Goal: Communication & Community: Ask a question

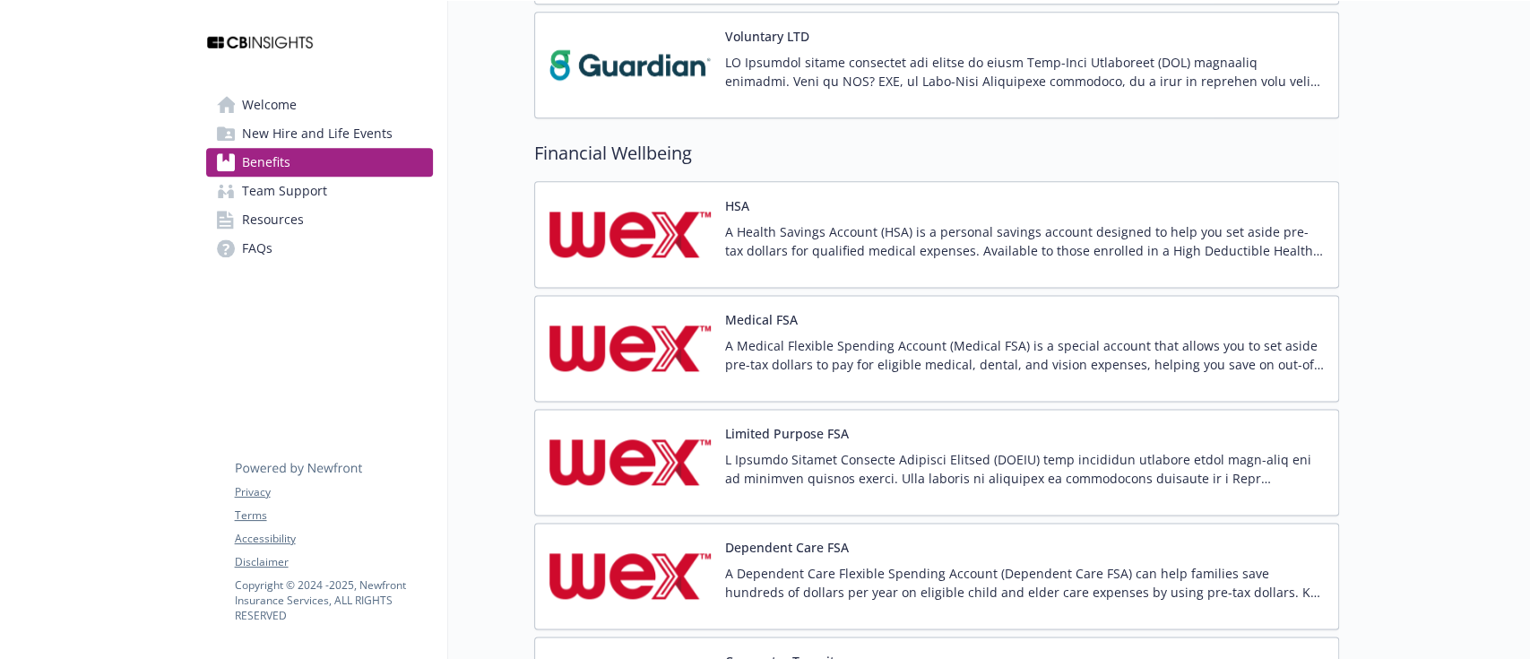
click at [631, 255] on img at bounding box center [630, 234] width 161 height 76
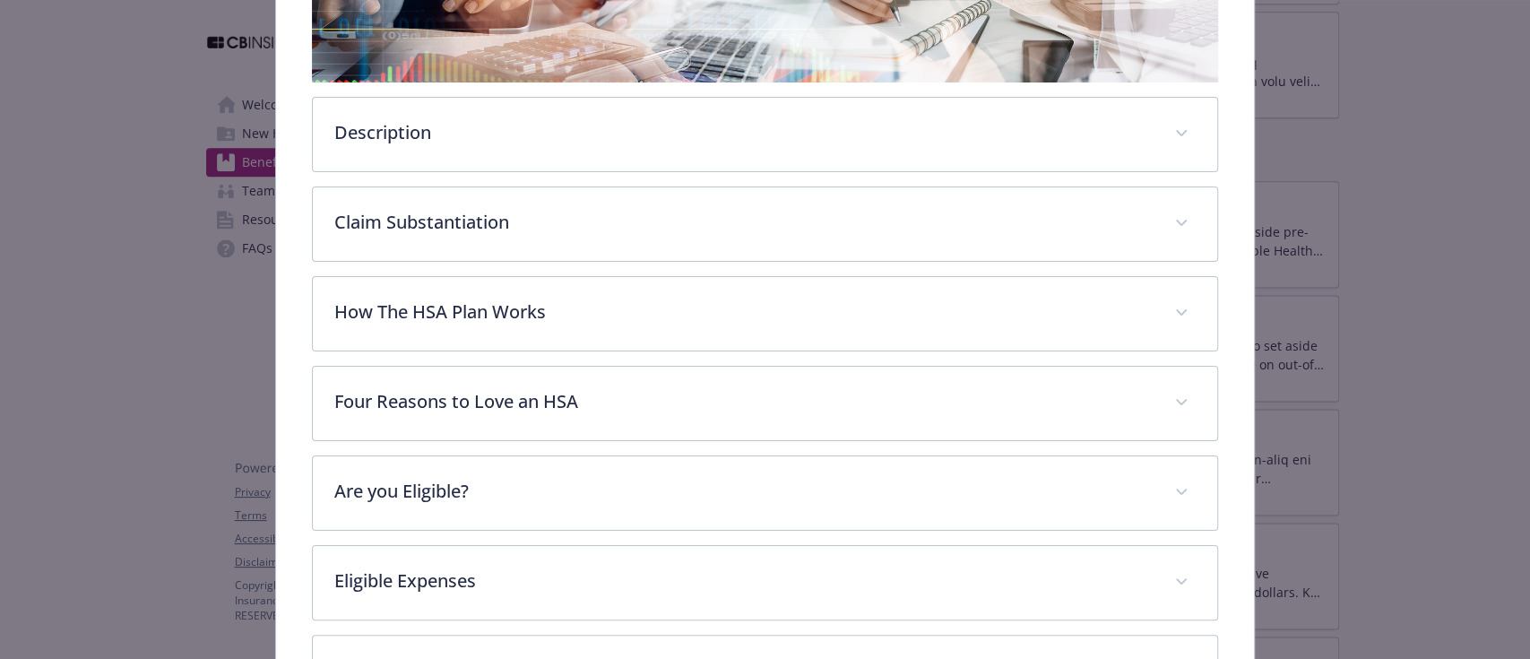
scroll to position [411, 0]
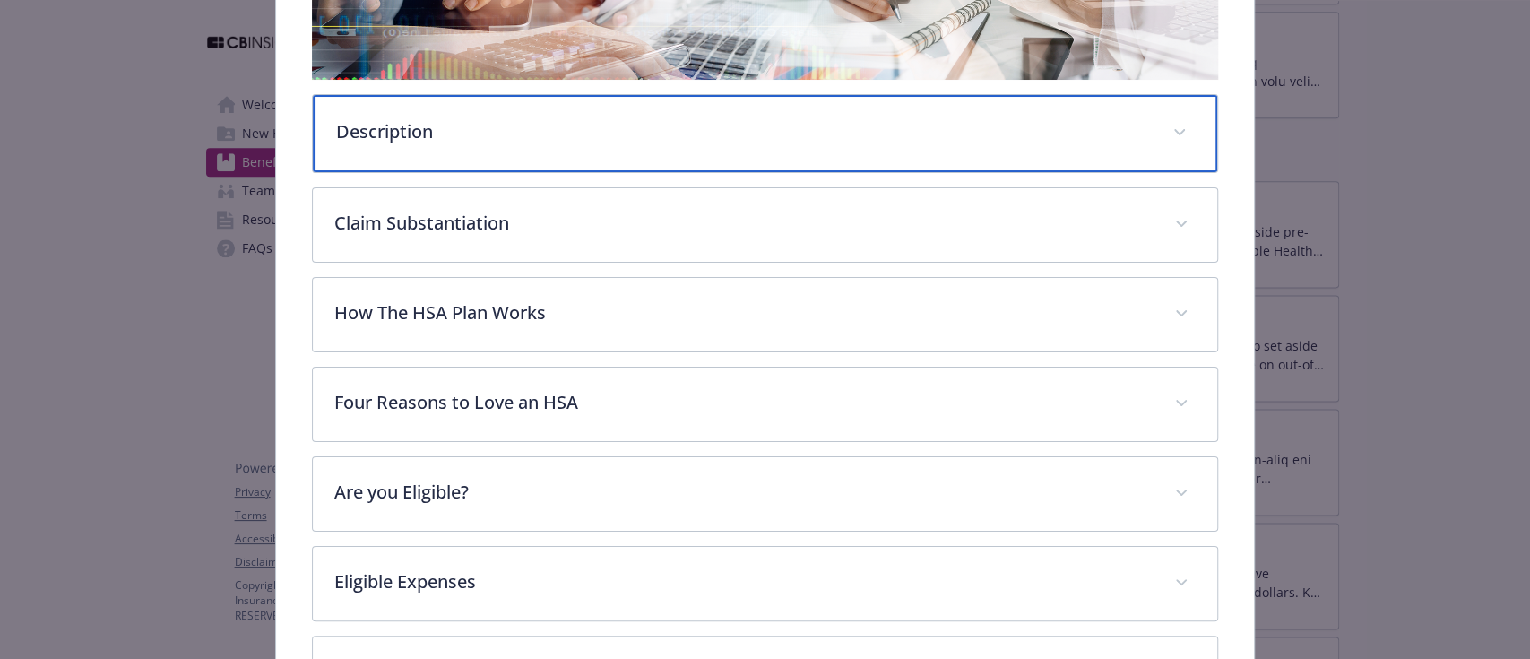
click at [465, 120] on p "Description" at bounding box center [743, 131] width 814 height 27
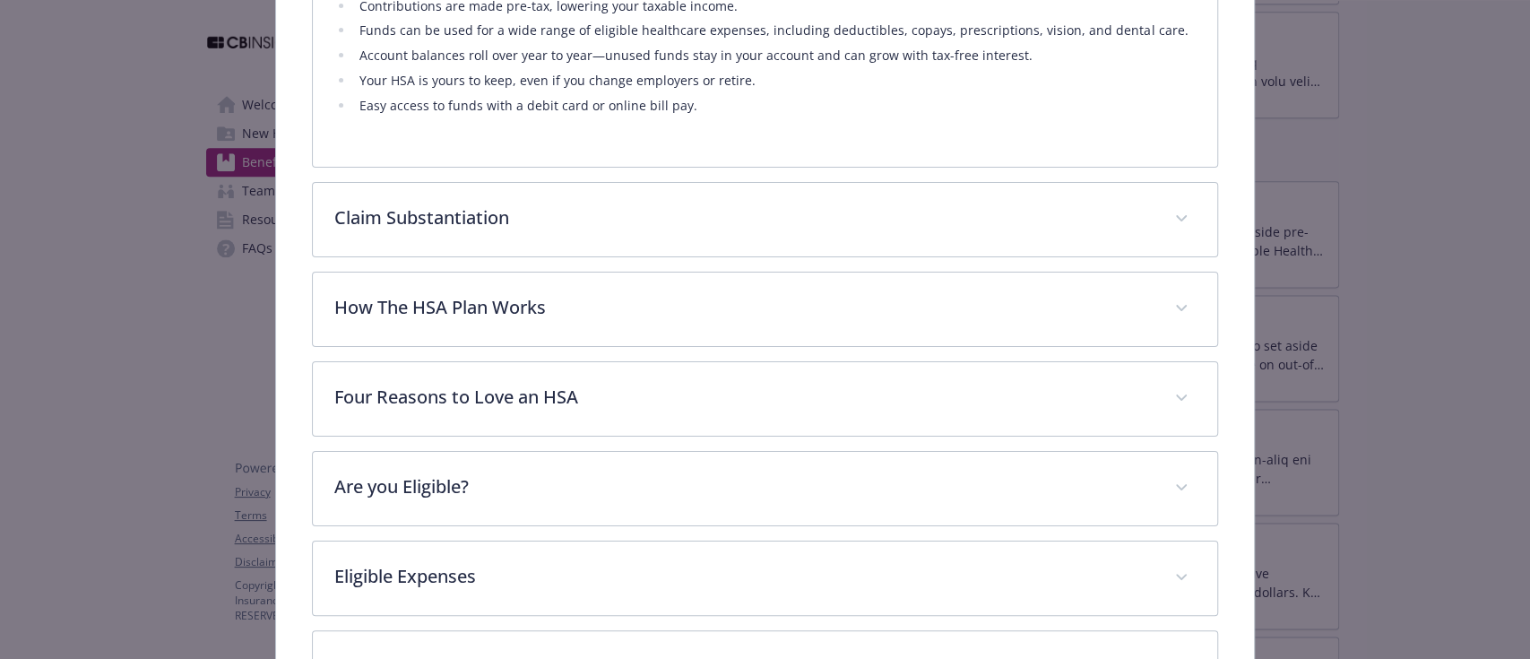
scroll to position [861, 0]
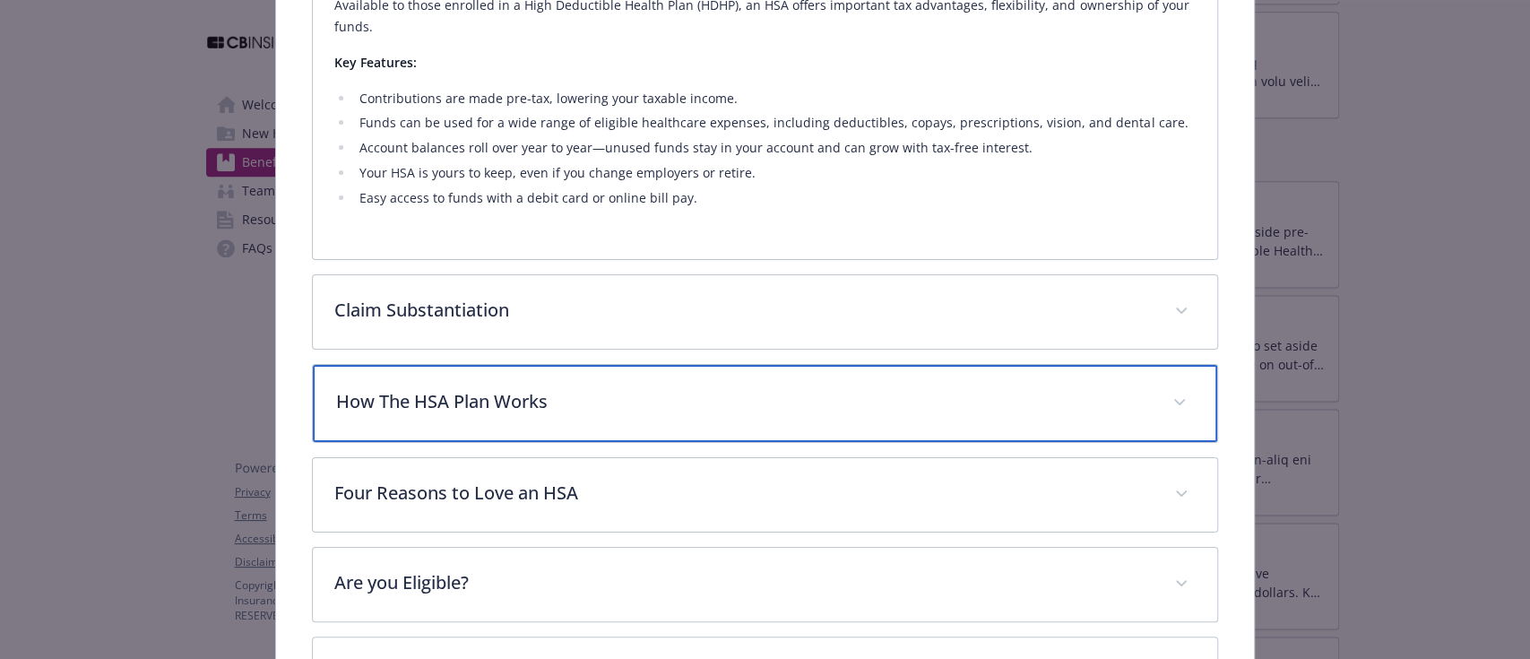
click at [466, 416] on div "How The HSA Plan Works" at bounding box center [765, 403] width 904 height 77
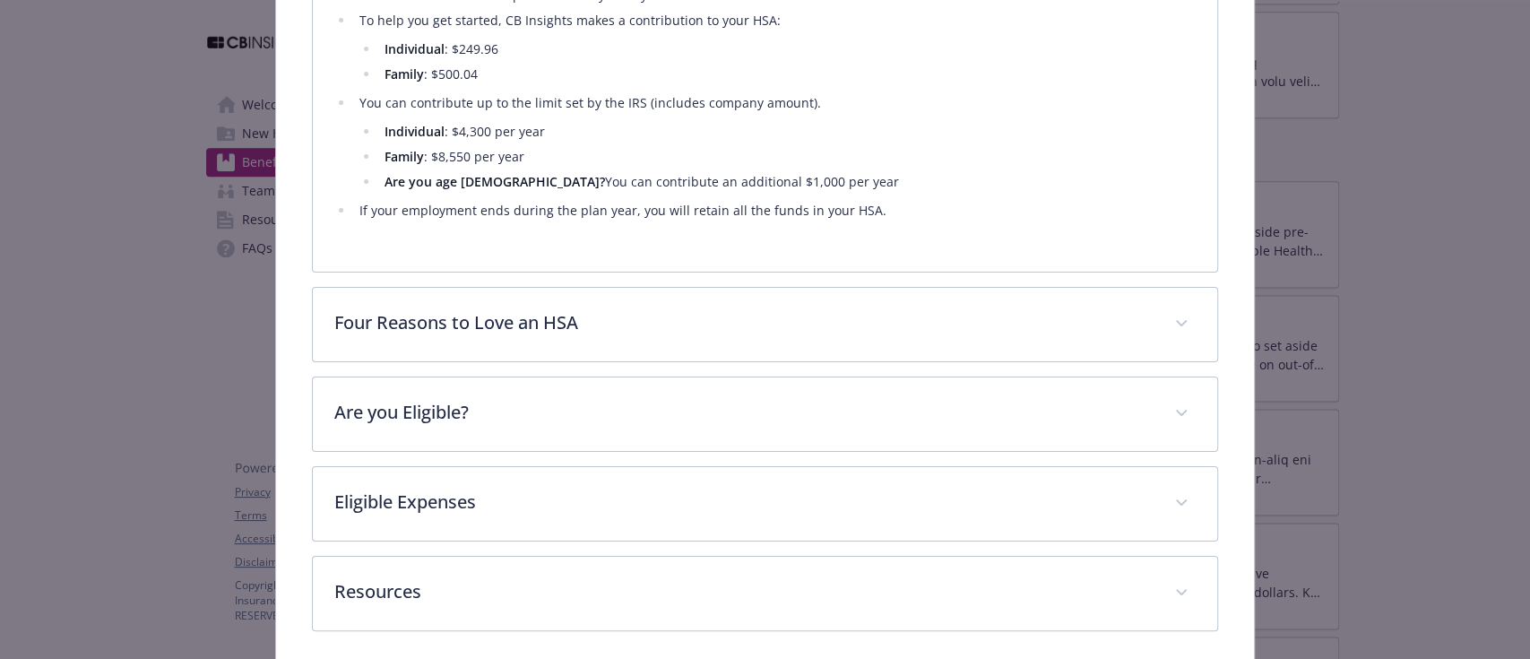
scroll to position [976, 0]
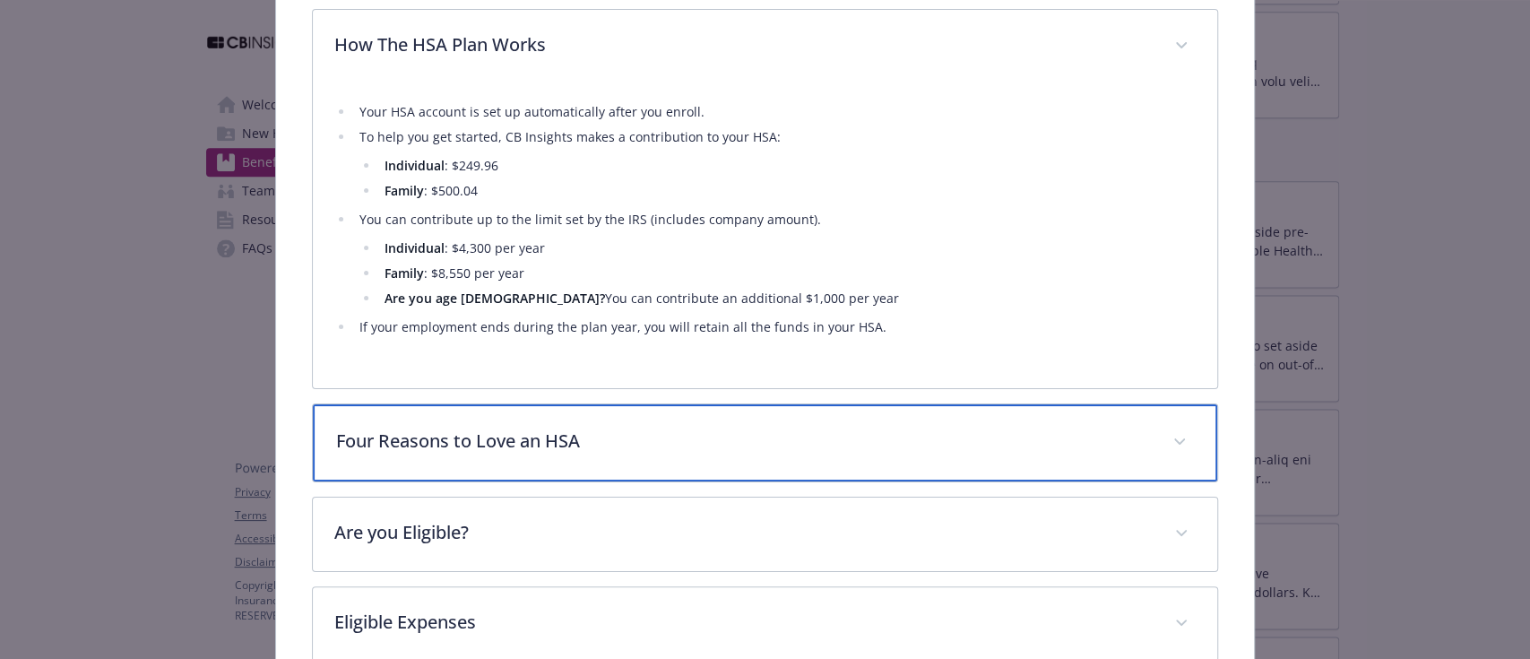
click at [520, 453] on div "Four Reasons to Love an HSA" at bounding box center [765, 442] width 904 height 77
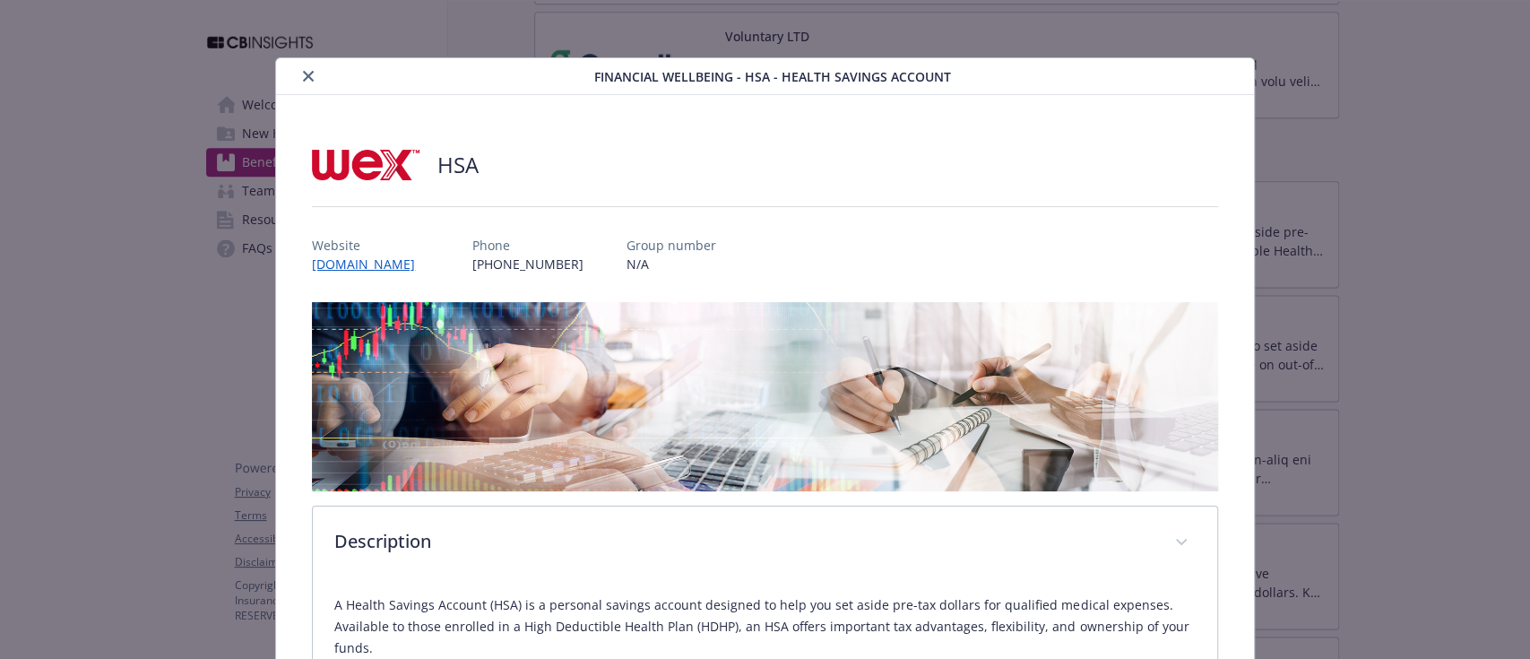
scroll to position [0, 0]
drag, startPoint x: 299, startPoint y: 60, endPoint x: 320, endPoint y: 81, distance: 29.8
click at [301, 63] on div "Financial Wellbeing - HSA - Health Savings Account" at bounding box center [764, 76] width 977 height 37
click at [298, 71] on button "close" at bounding box center [309, 76] width 22 height 22
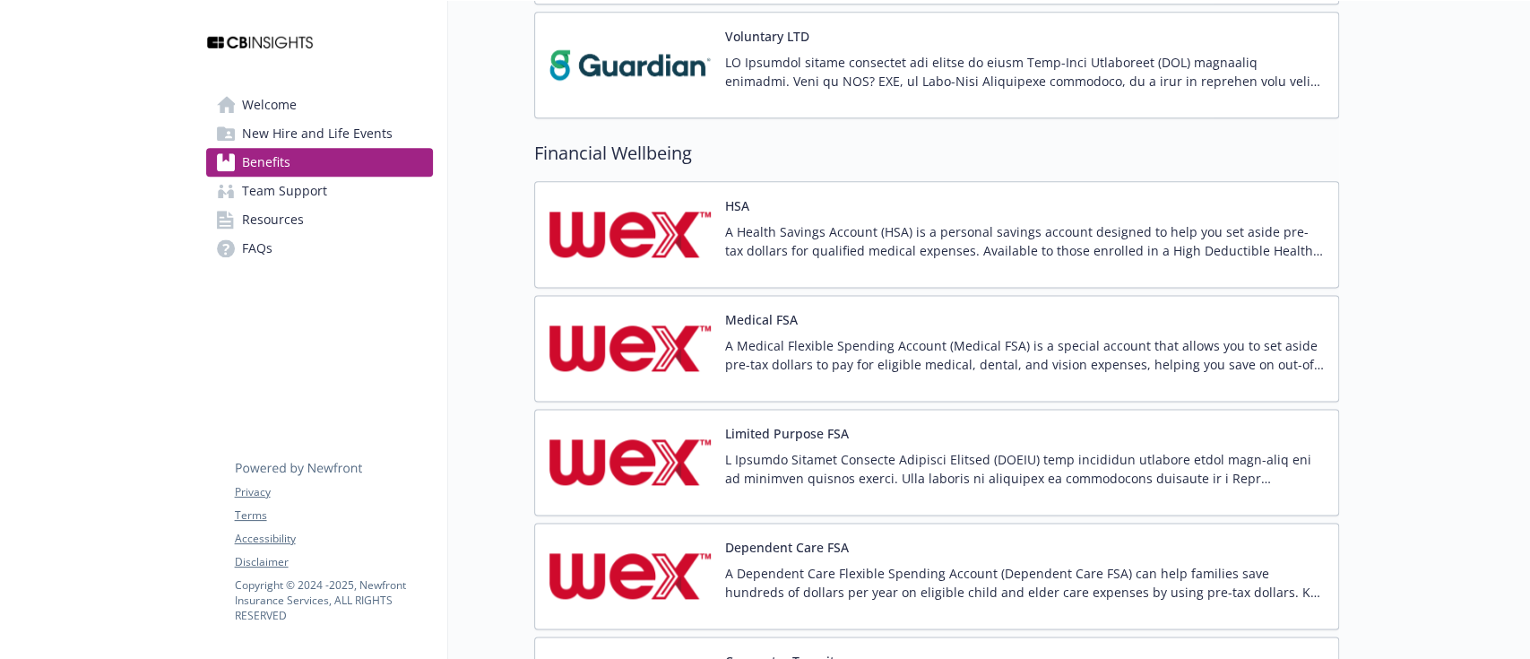
click at [582, 464] on img at bounding box center [630, 462] width 161 height 76
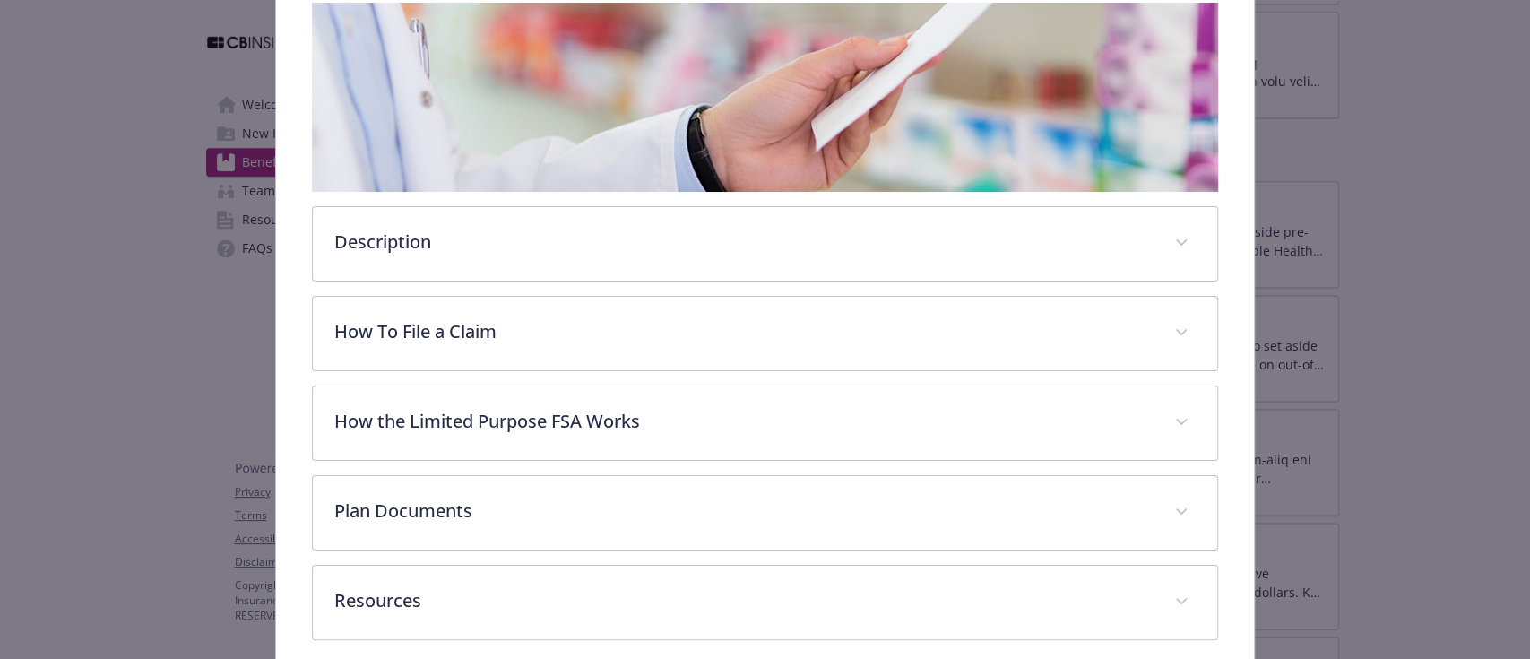
scroll to position [394, 0]
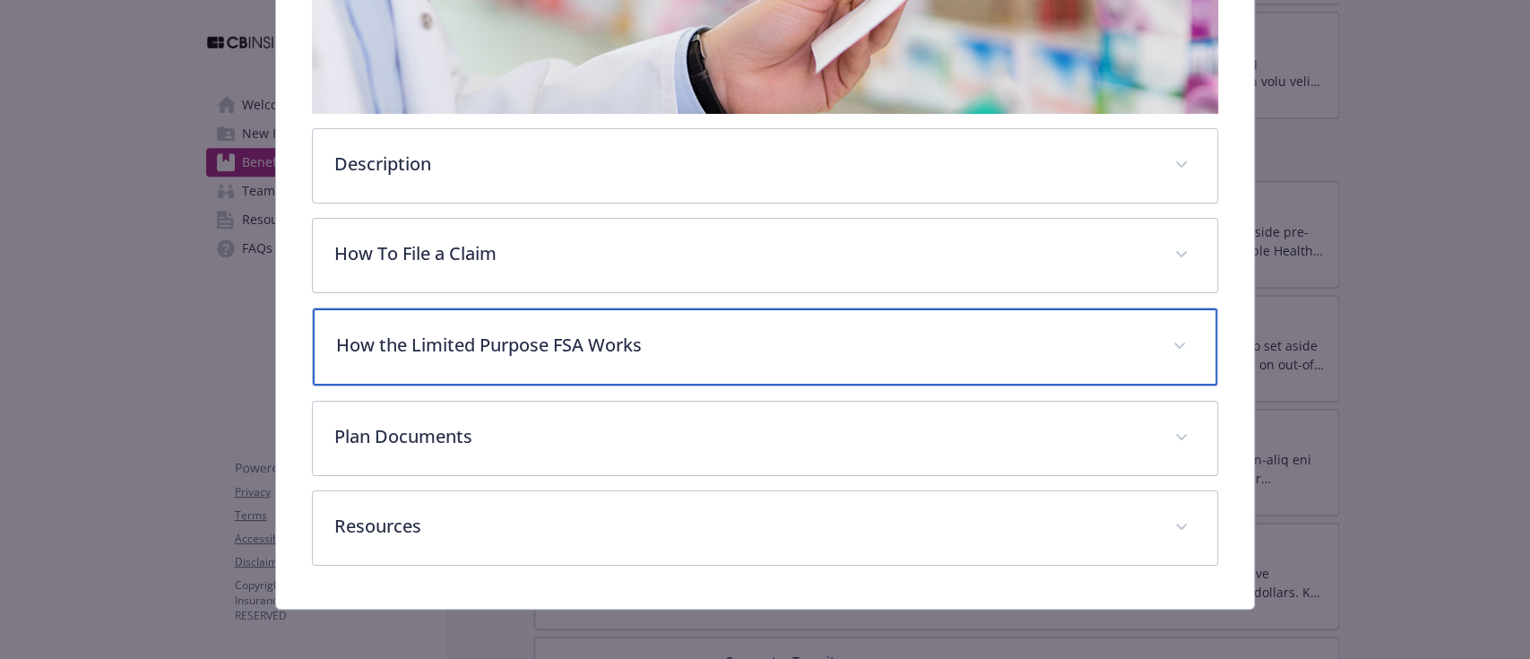
click at [432, 341] on p "How the Limited Purpose FSA Works" at bounding box center [743, 345] width 814 height 27
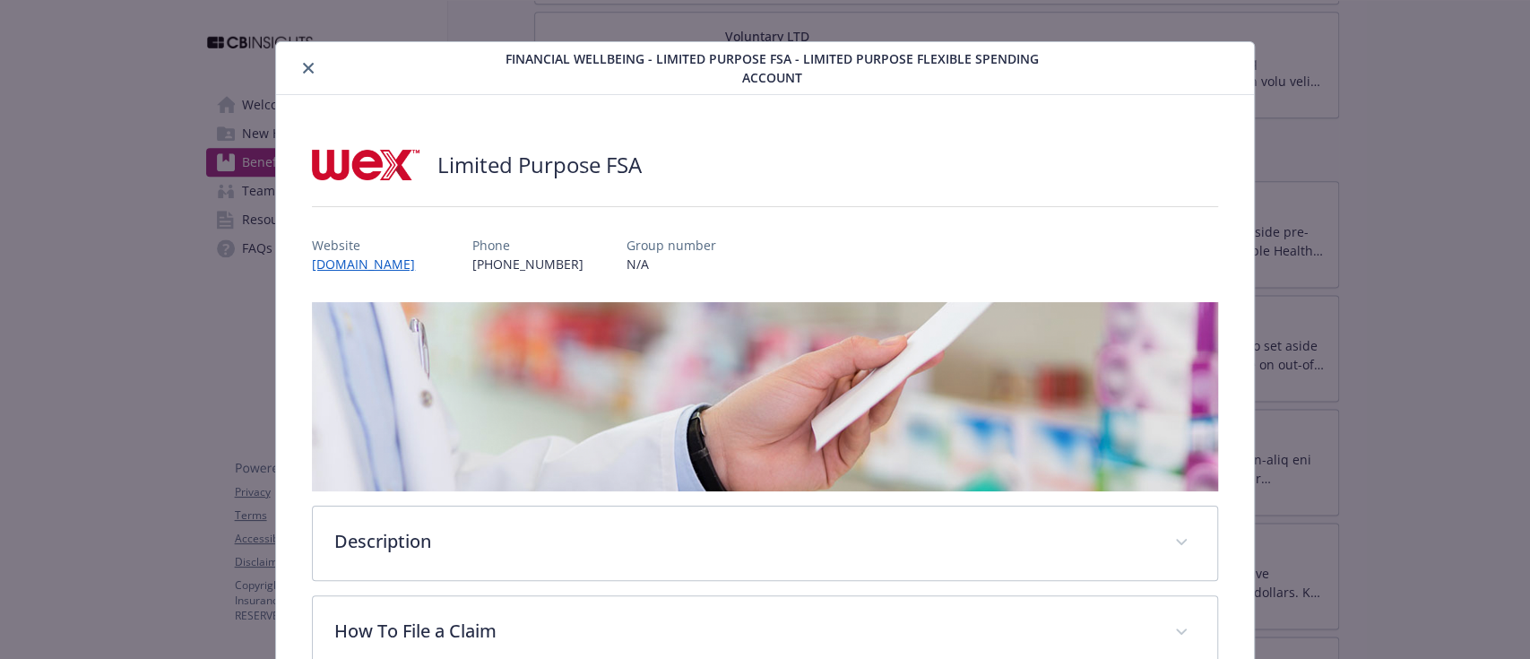
scroll to position [0, 0]
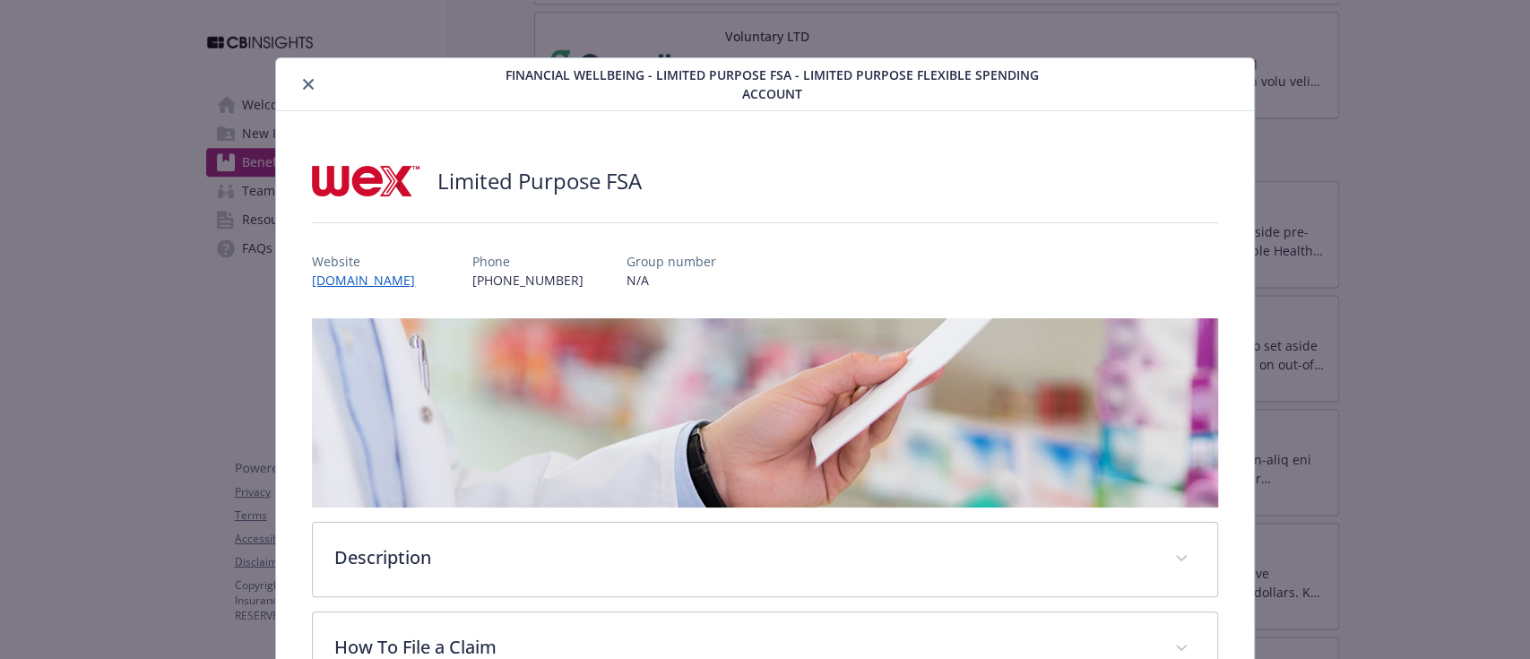
click at [303, 86] on icon "close" at bounding box center [308, 84] width 11 height 11
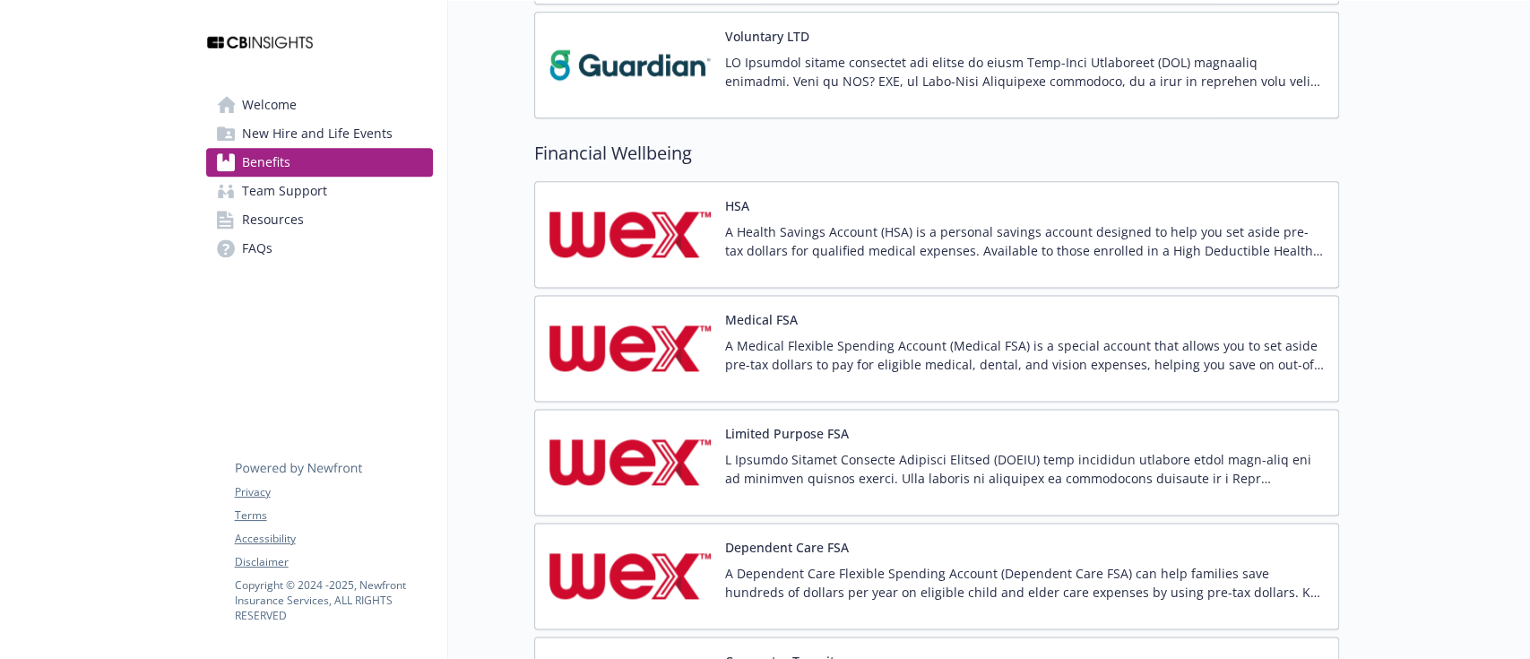
click at [658, 375] on img at bounding box center [630, 348] width 161 height 76
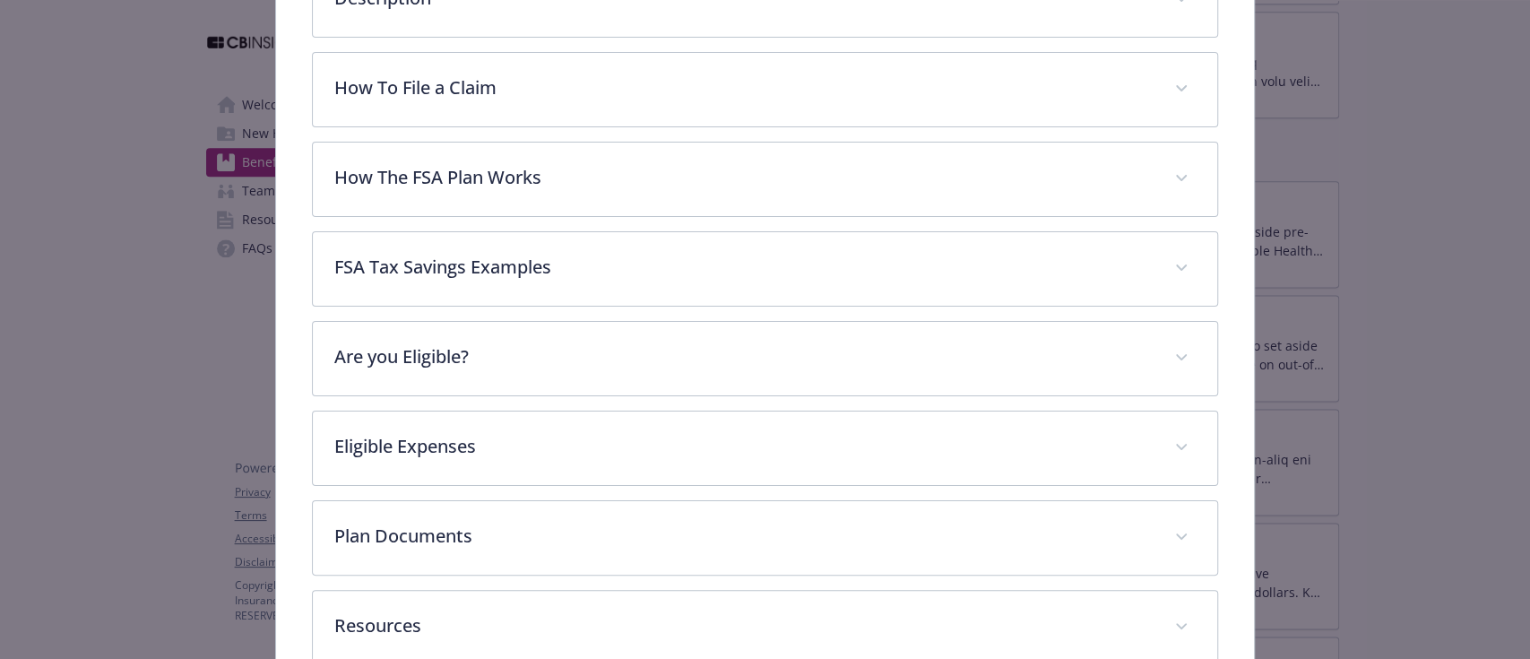
scroll to position [645, 0]
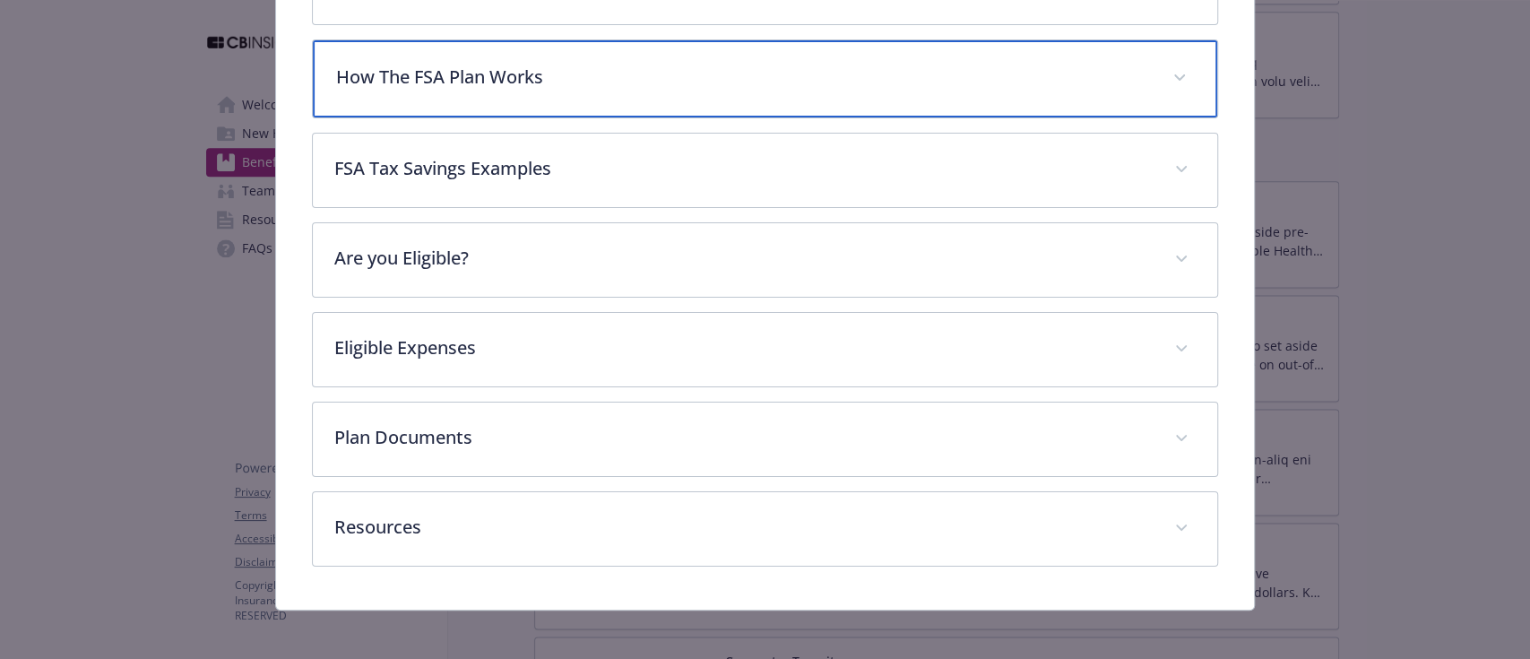
click at [465, 83] on p "How The FSA Plan Works" at bounding box center [743, 77] width 814 height 27
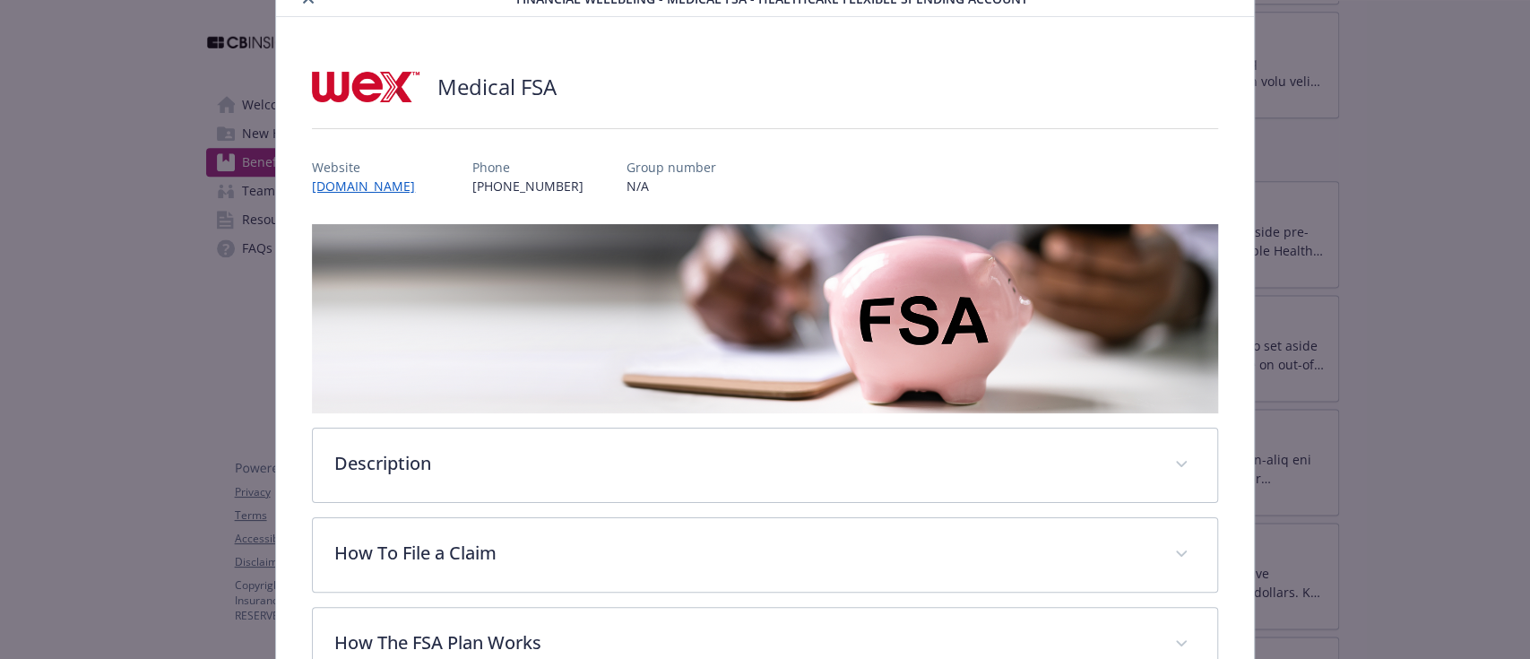
scroll to position [0, 0]
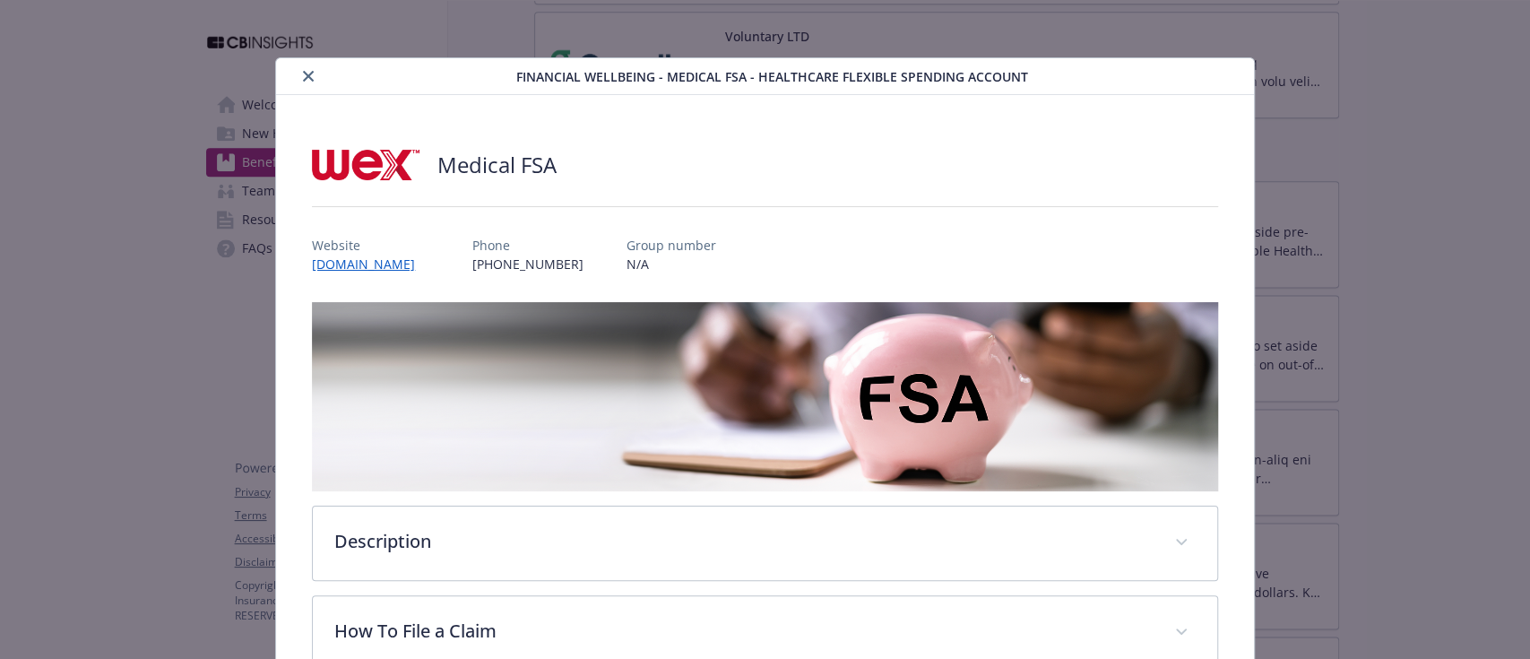
click at [300, 65] on div "details for plan Financial Wellbeing - Medical FSA - Healthcare Flexible Spendi…" at bounding box center [399, 76] width 233 height 22
click at [307, 74] on icon "close" at bounding box center [308, 76] width 11 height 11
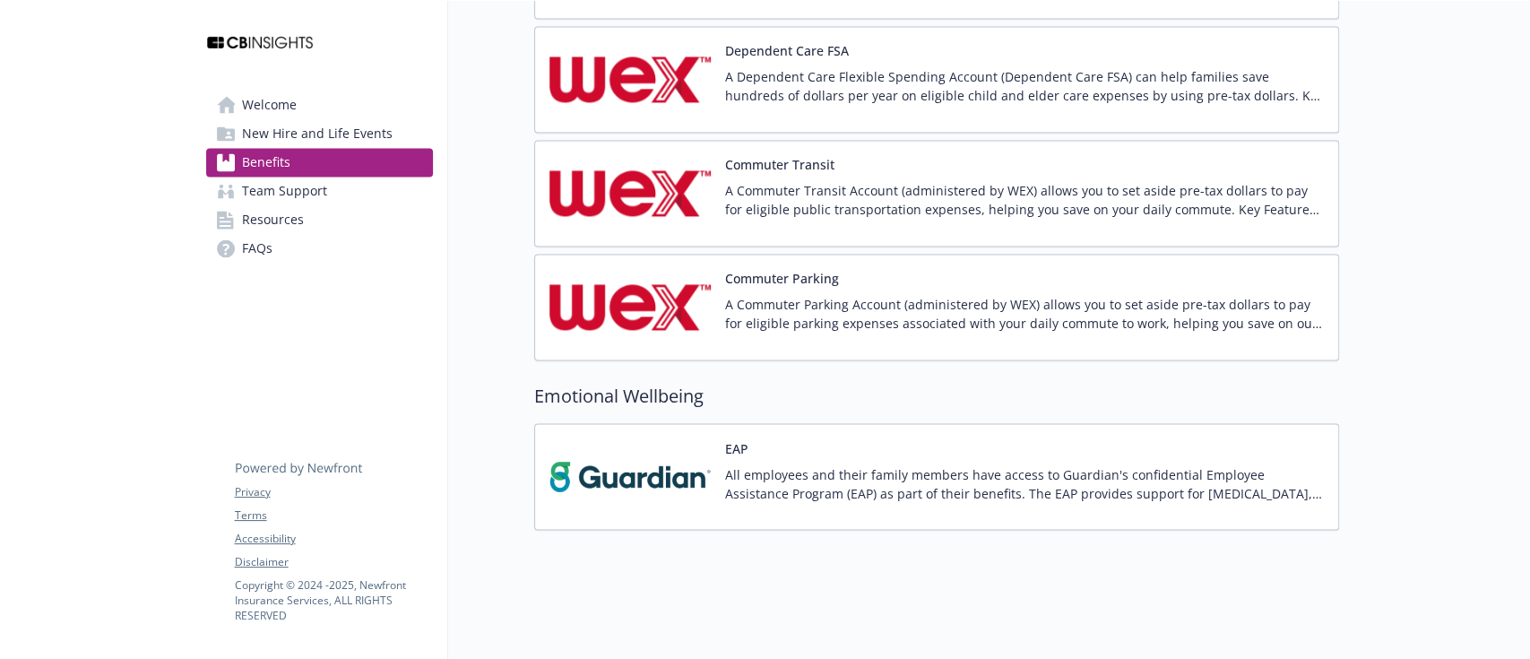
click at [634, 456] on img at bounding box center [630, 476] width 161 height 76
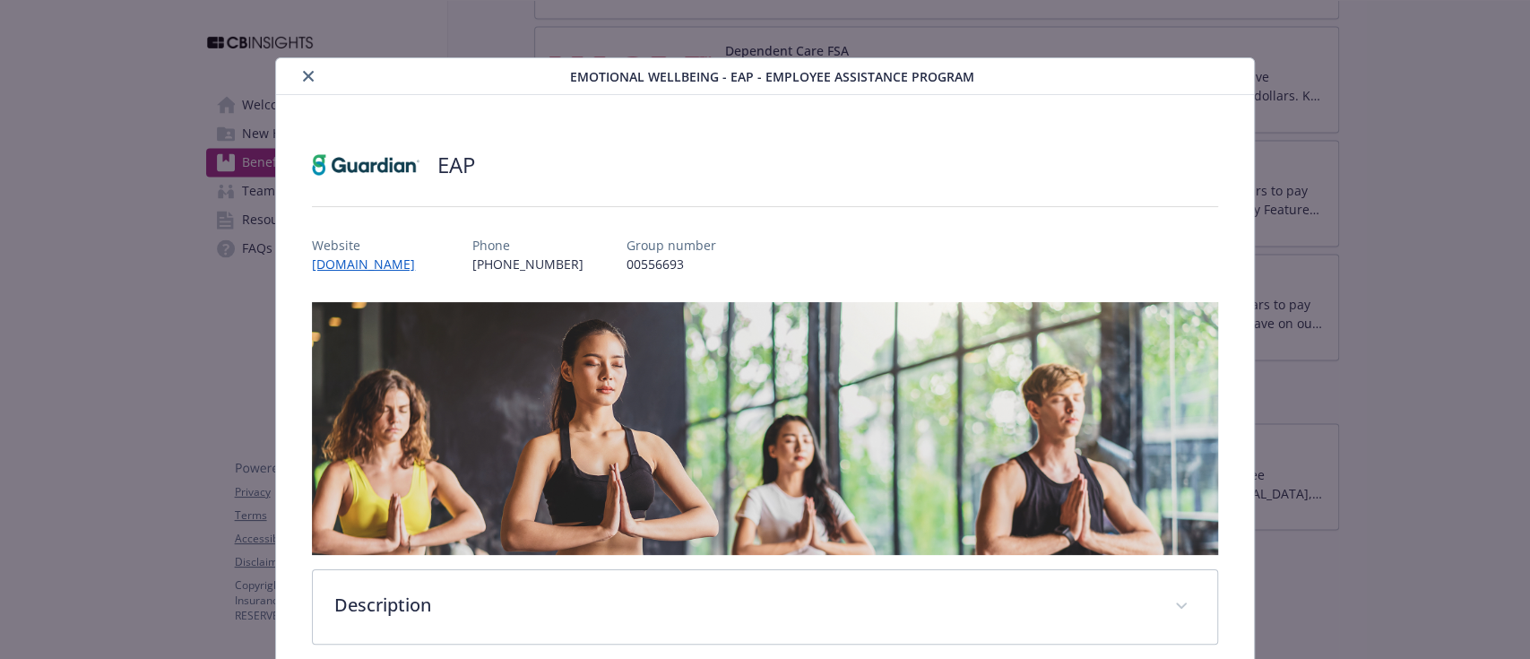
scroll to position [172, 0]
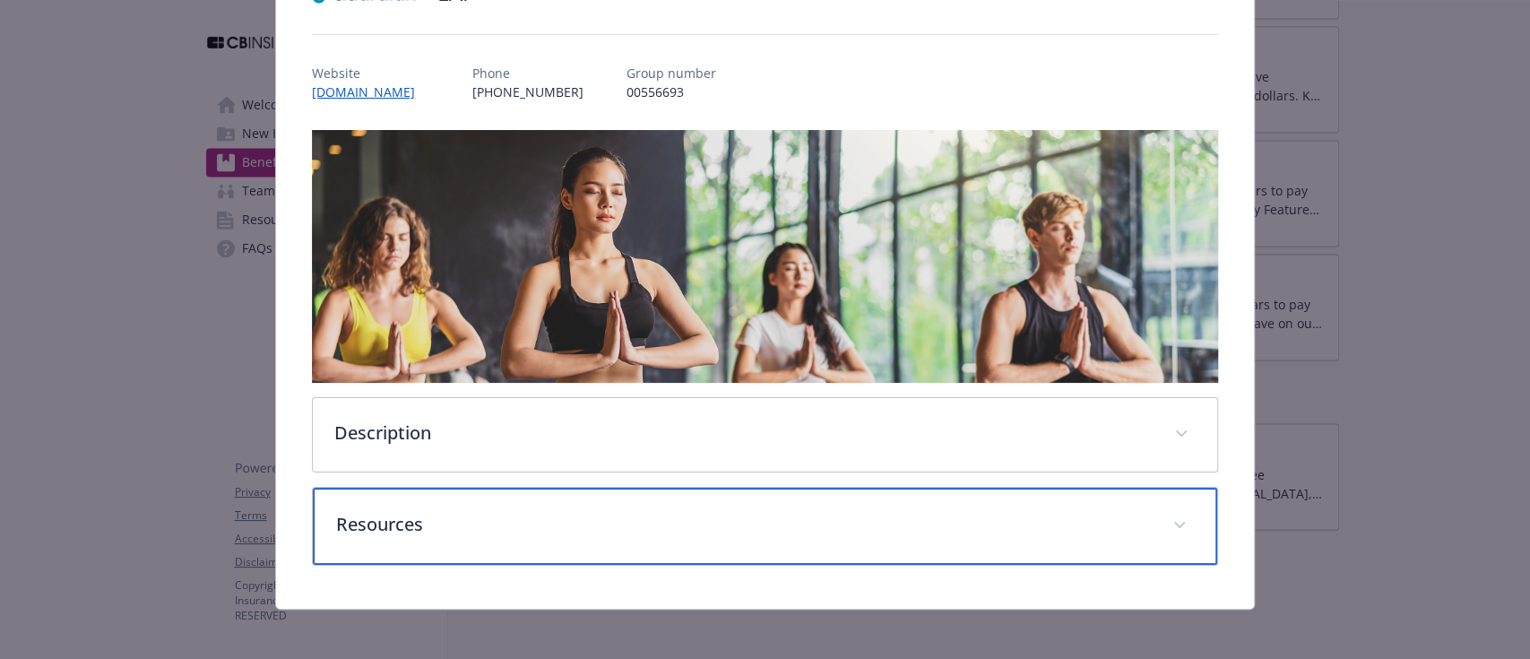
click at [568, 531] on p "Resources" at bounding box center [743, 524] width 814 height 27
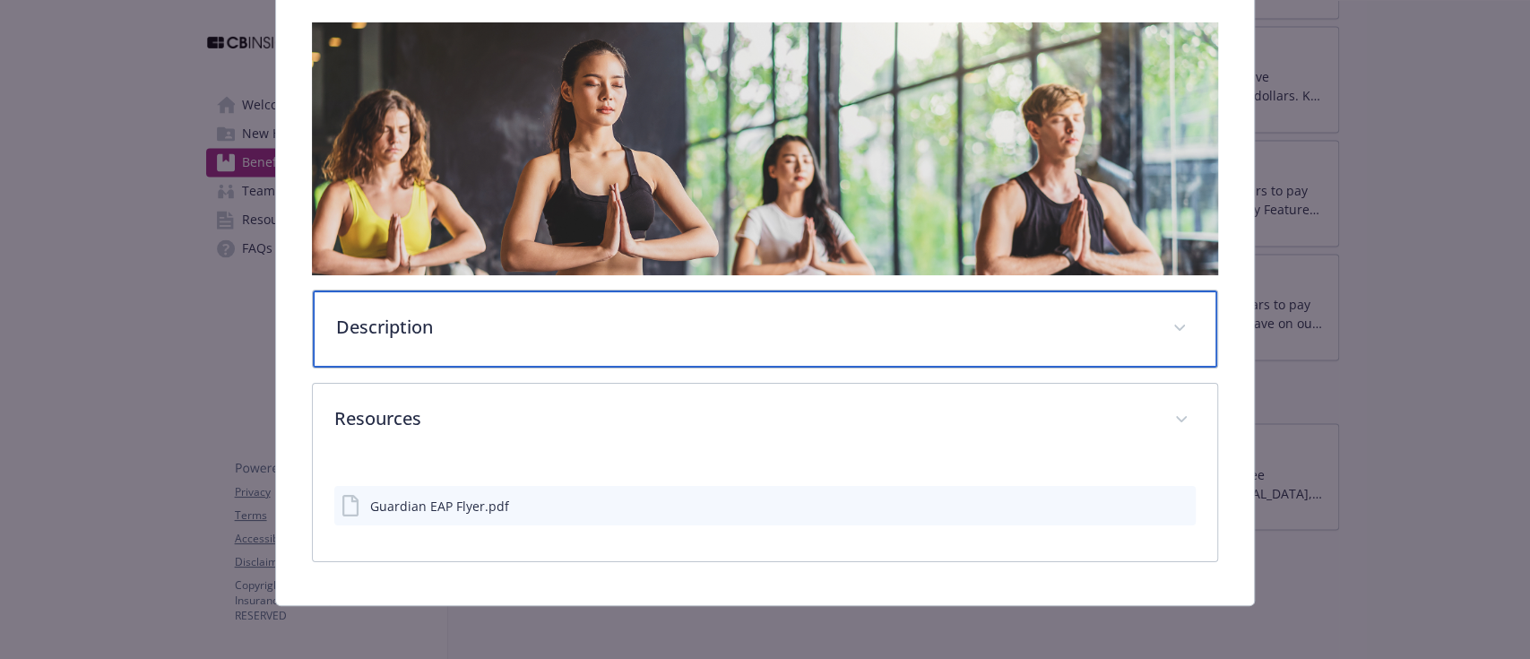
click at [472, 335] on div "Description" at bounding box center [765, 328] width 904 height 77
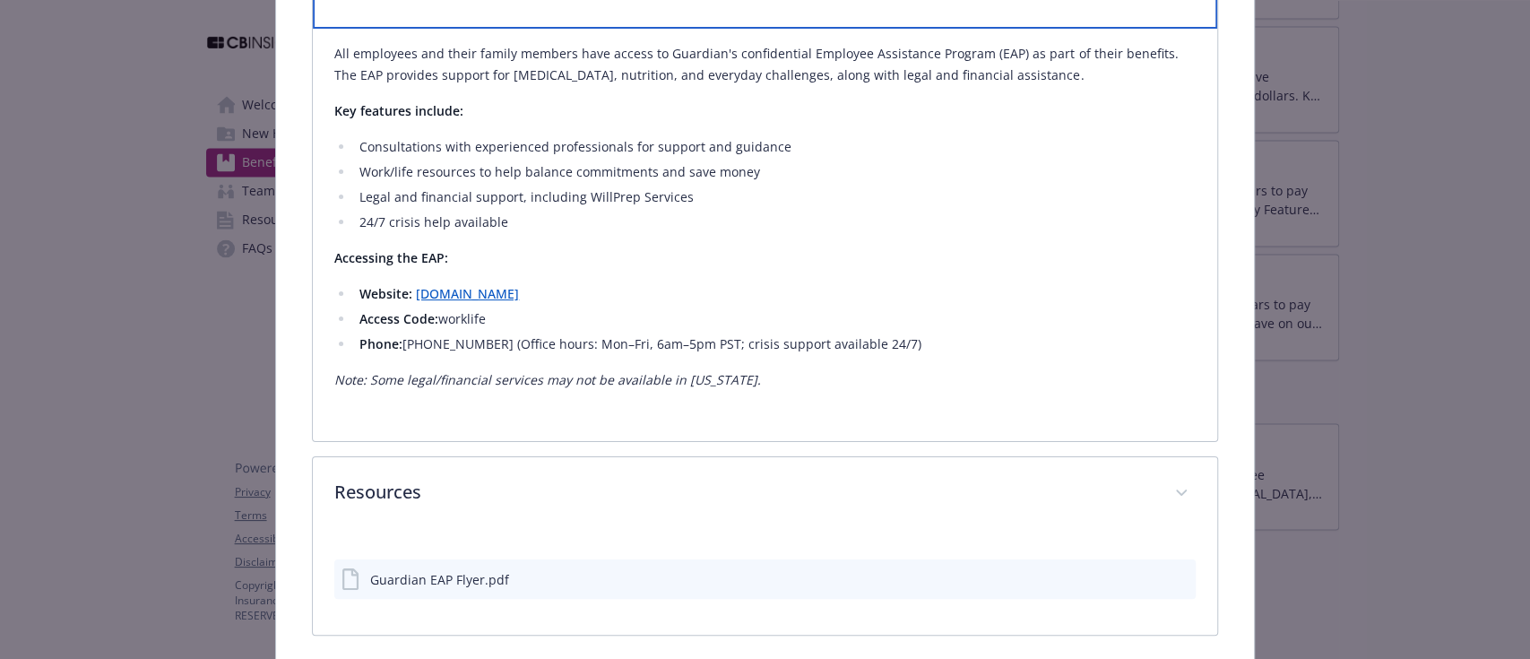
scroll to position [692, 0]
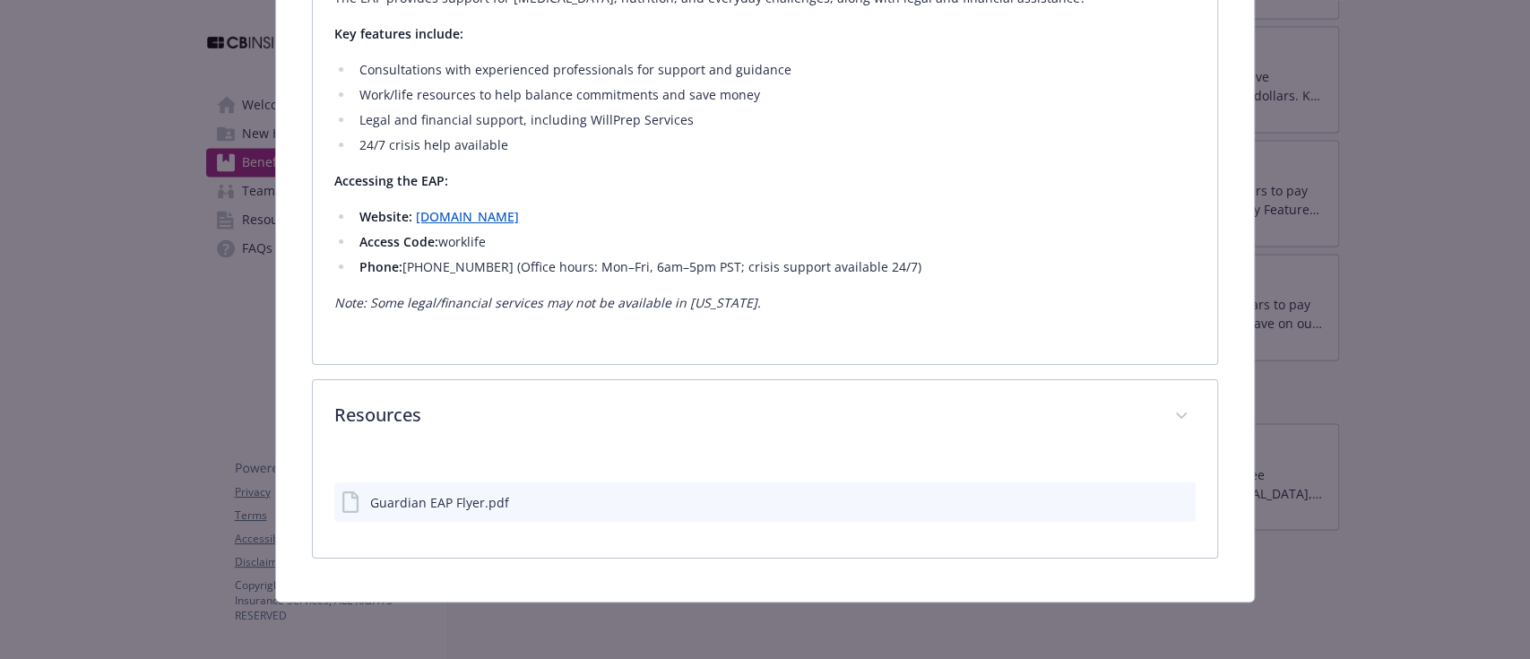
click at [1155, 498] on div "details for plan Emotional Wellbeing - EAP - Employee Assistance Program" at bounding box center [1166, 502] width 45 height 19
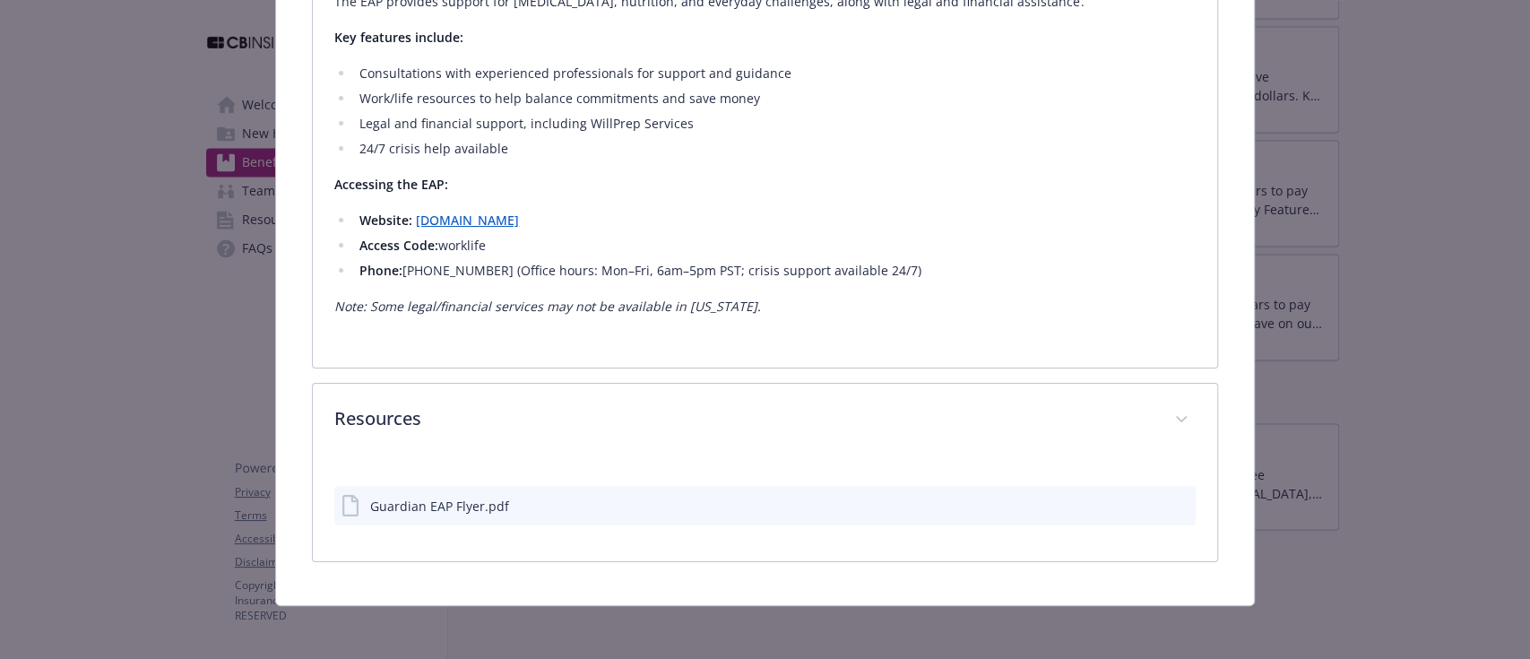
click at [1171, 498] on icon "preview file" at bounding box center [1179, 504] width 16 height 13
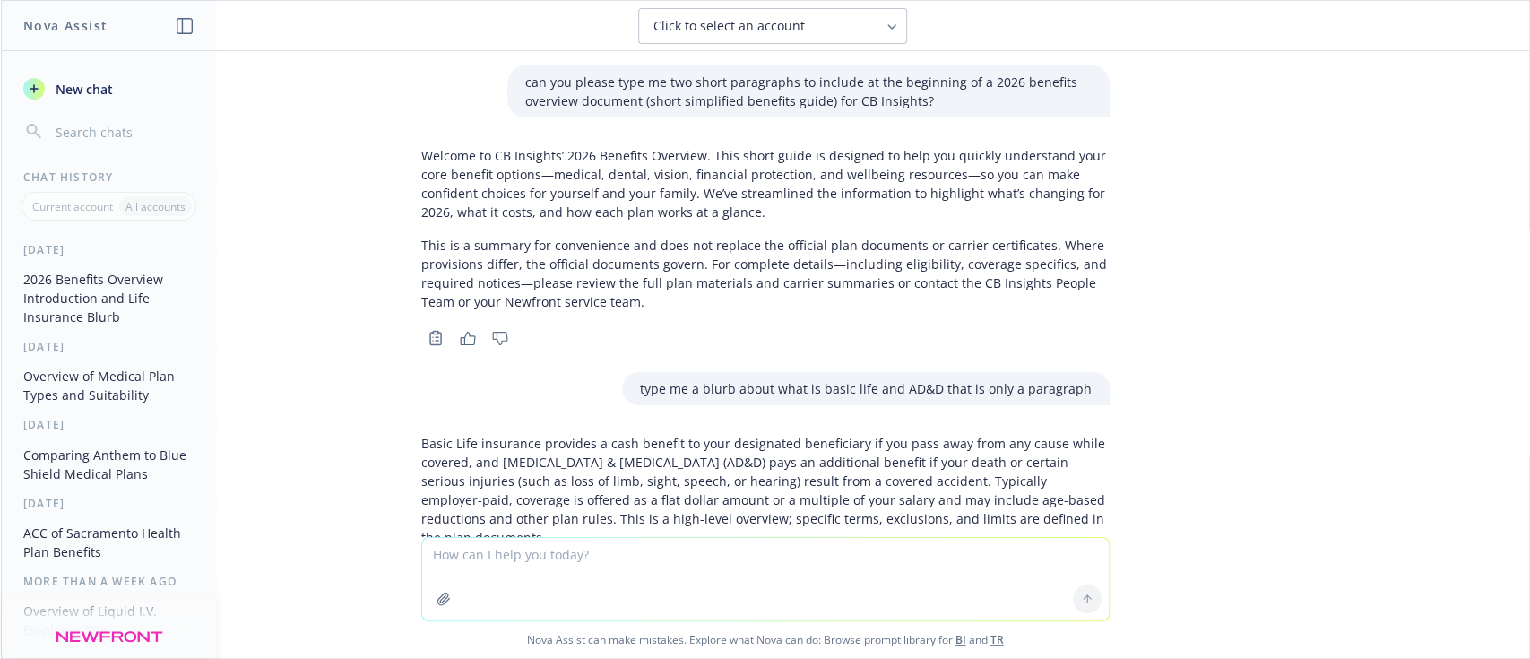
scroll to position [328, 0]
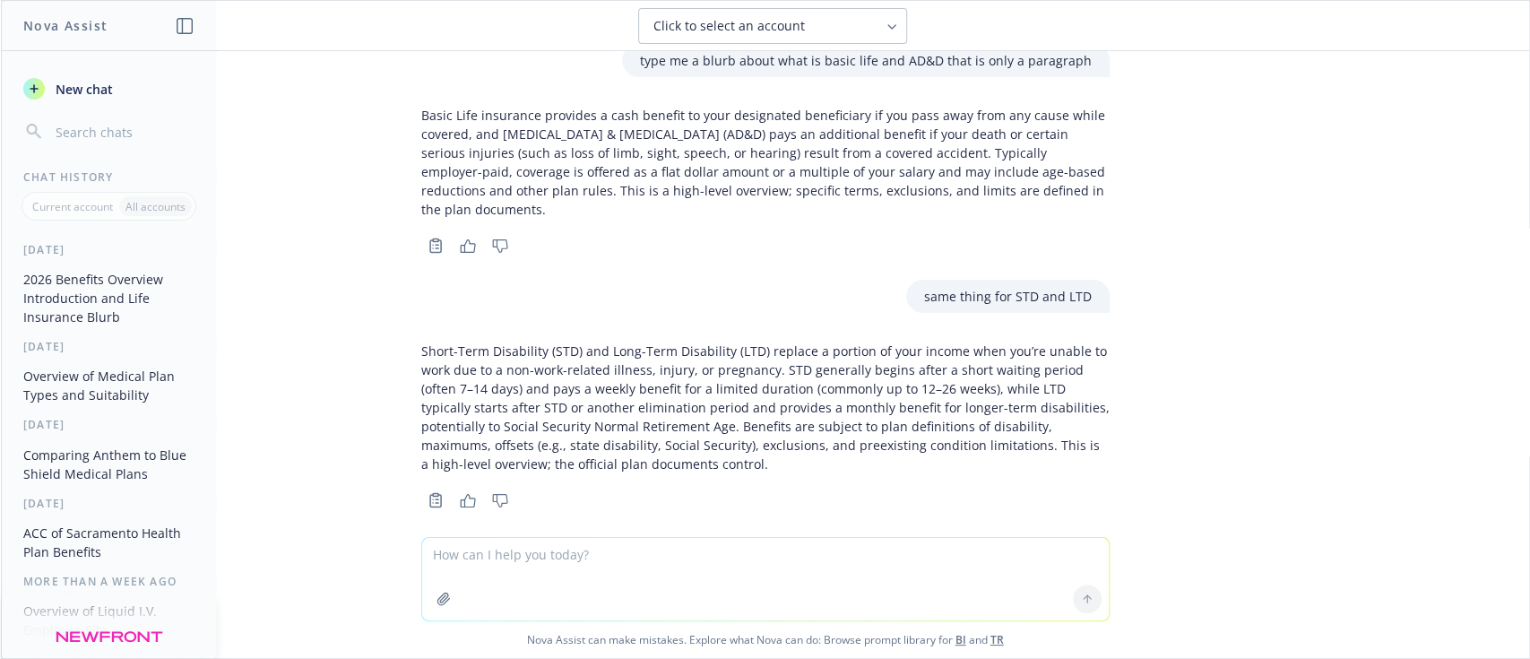
click at [500, 576] on textarea at bounding box center [765, 579] width 687 height 82
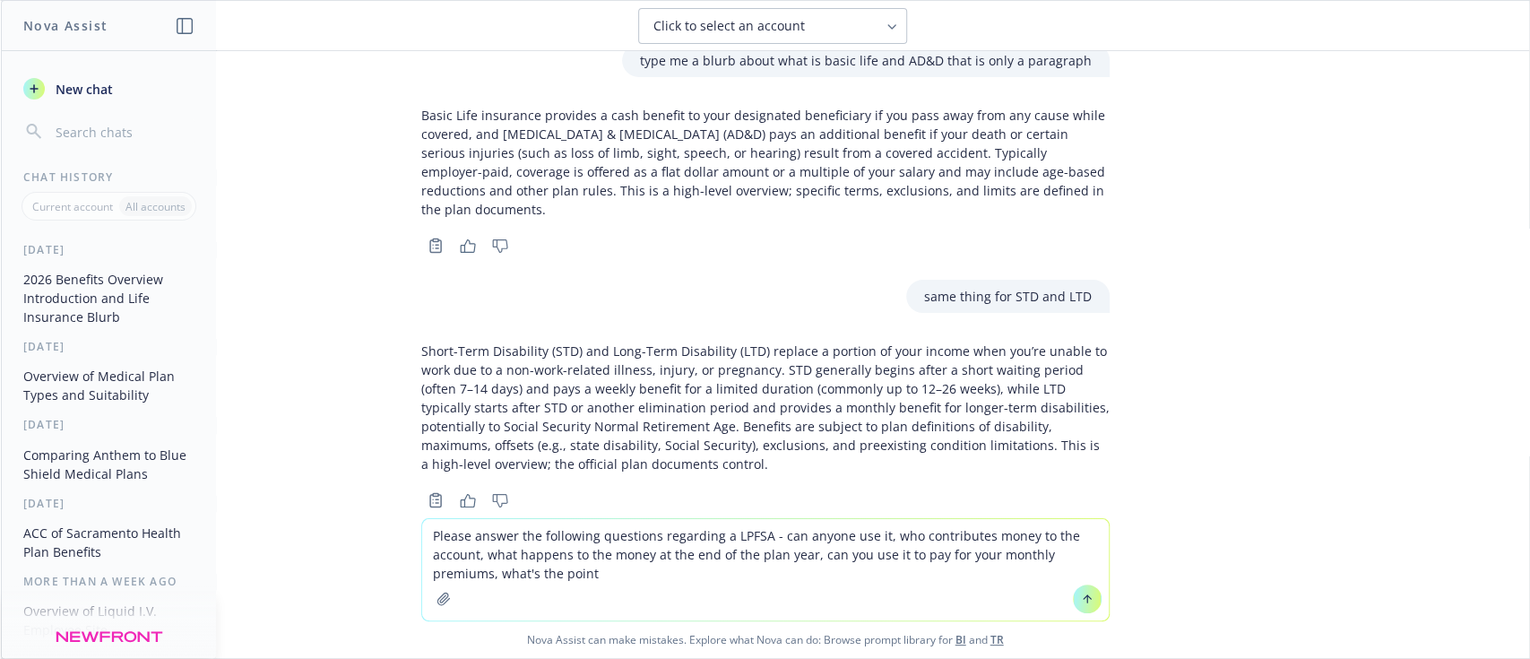
type textarea "Please answer the following questions regarding a LPFSA - can anyone use it, wh…"
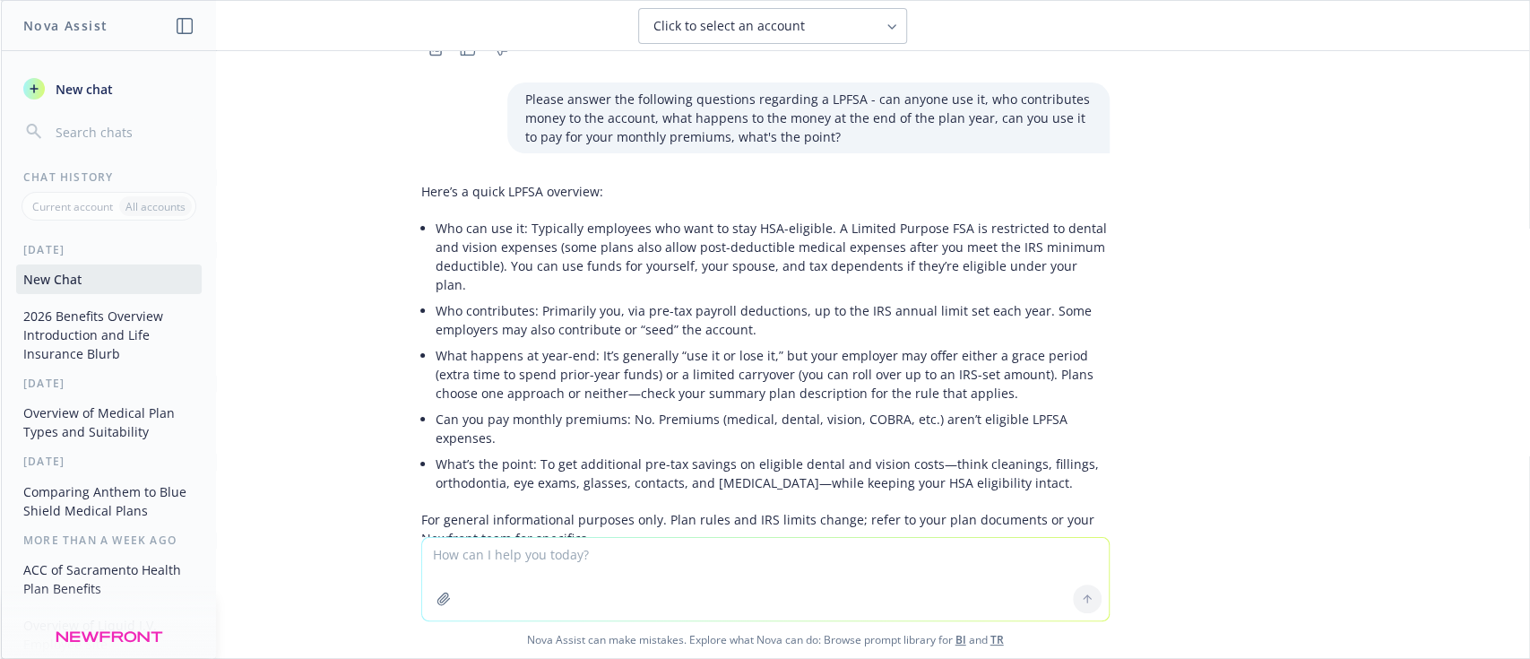
scroll to position [817, 0]
